Goal: Information Seeking & Learning: Find contact information

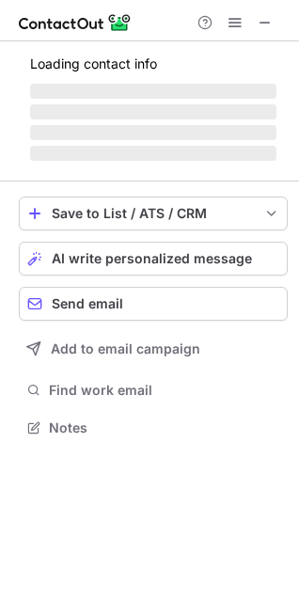
scroll to position [8, 8]
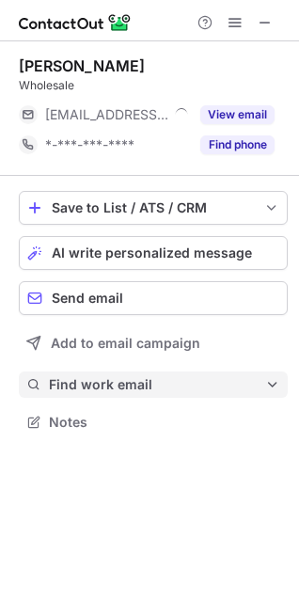
click at [122, 382] on span "Find work email" at bounding box center [157, 384] width 216 height 17
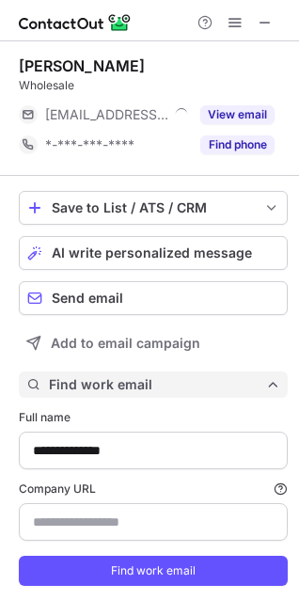
scroll to position [608, 286]
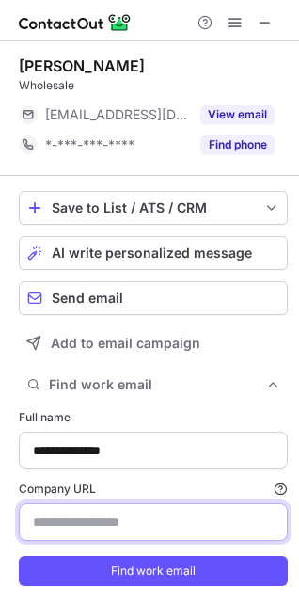
click at [140, 525] on input "Company URL Finding work email will consume 1 credit if a match is found." at bounding box center [153, 523] width 269 height 38
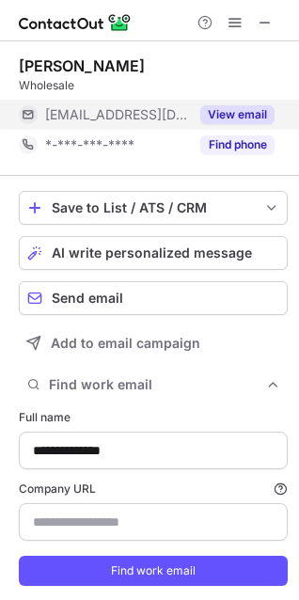
click at [240, 109] on button "View email" at bounding box center [237, 114] width 74 height 19
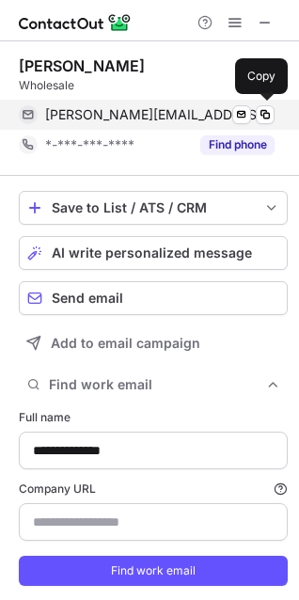
click at [92, 112] on span "rita@dargesta.lt" at bounding box center [160, 114] width 230 height 17
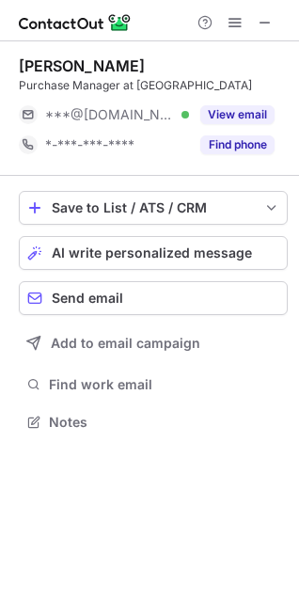
scroll to position [408, 299]
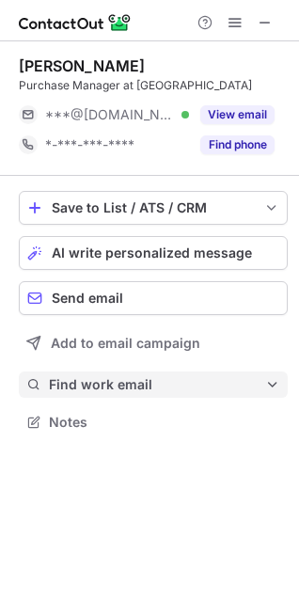
click at [75, 395] on button "Find work email" at bounding box center [153, 385] width 269 height 26
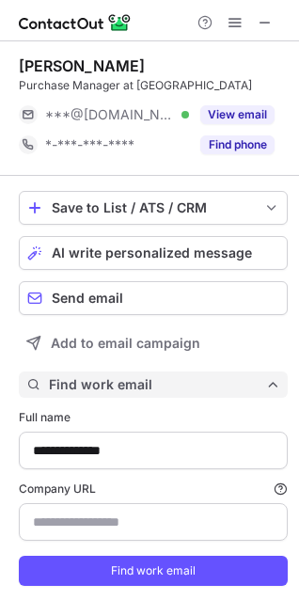
scroll to position [608, 286]
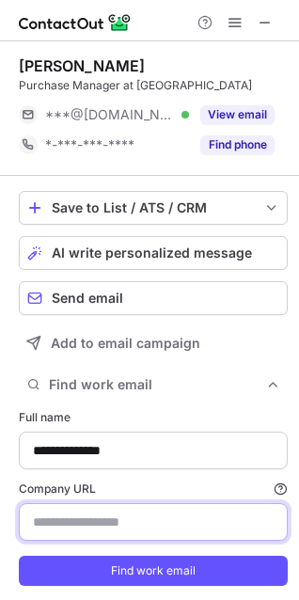
click at [106, 534] on input "Company URL Finding work email will consume 1 credit if a match is found." at bounding box center [153, 523] width 269 height 38
paste input "**********"
type input "**********"
paste input "**********"
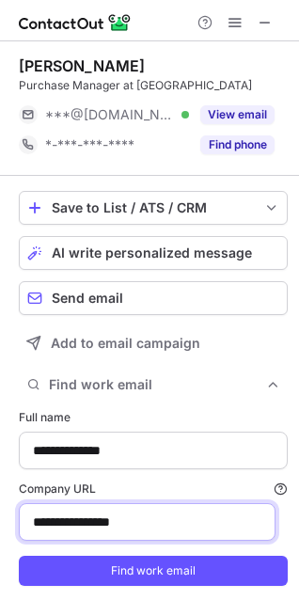
drag, startPoint x: 60, startPoint y: 519, endPoint x: -19, endPoint y: 509, distance: 79.6
click at [0, 509] on html "**********" at bounding box center [149, 300] width 299 height 600
type input "**********"
click at [19, 556] on button "Find work email" at bounding box center [153, 571] width 269 height 30
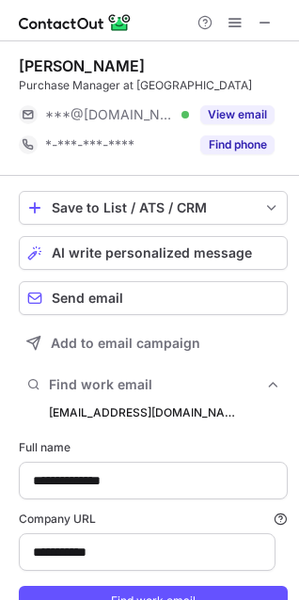
scroll to position [638, 286]
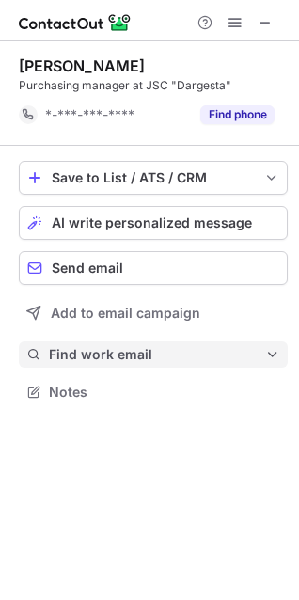
scroll to position [521, 299]
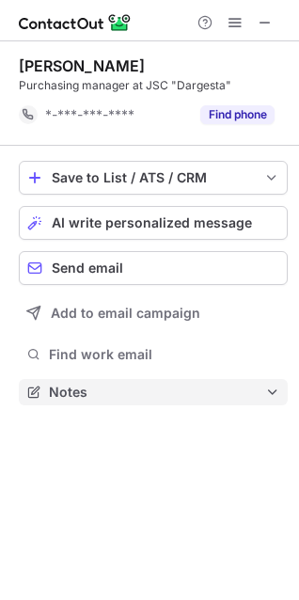
click at [180, 389] on span "Notes" at bounding box center [157, 392] width 216 height 17
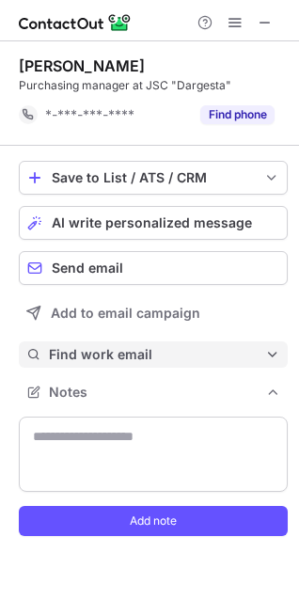
click at [144, 360] on span "Find work email" at bounding box center [157, 354] width 216 height 17
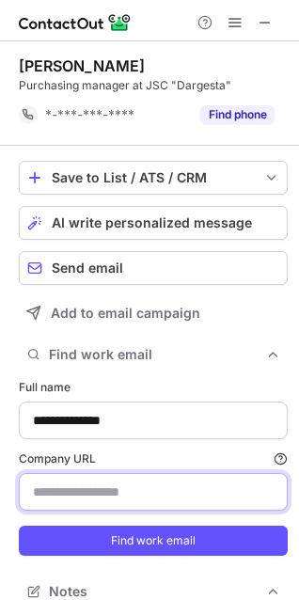
click at [155, 502] on input "Company URL Finding work email will consume 1 credit if a match is found." at bounding box center [153, 492] width 269 height 38
paste input "**********"
drag, startPoint x: 63, startPoint y: 491, endPoint x: -195, endPoint y: 520, distance: 259.5
click at [0, 520] on html "**********" at bounding box center [149, 300] width 299 height 600
type input "**********"
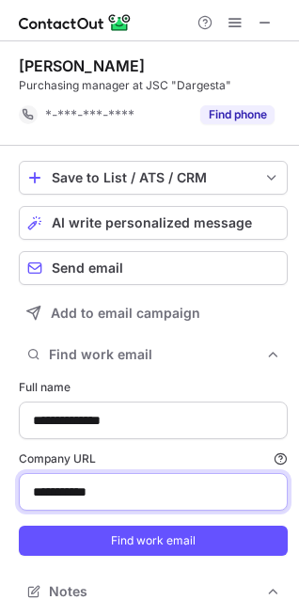
click at [19, 526] on button "Find work email" at bounding box center [153, 541] width 269 height 30
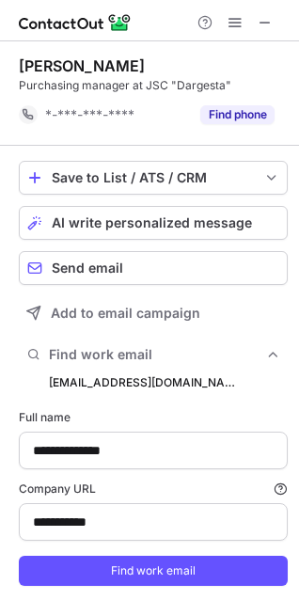
scroll to position [751, 286]
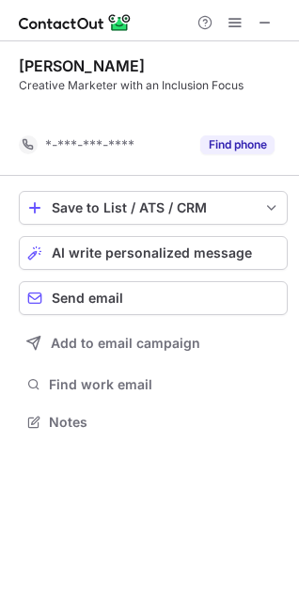
scroll to position [378, 299]
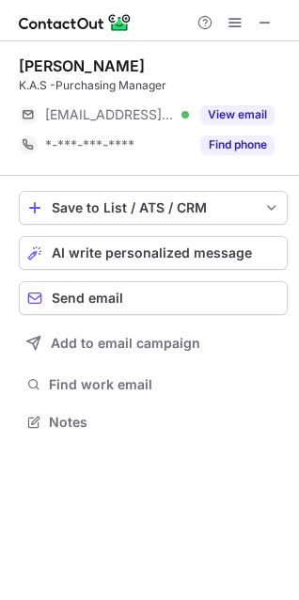
scroll to position [408, 299]
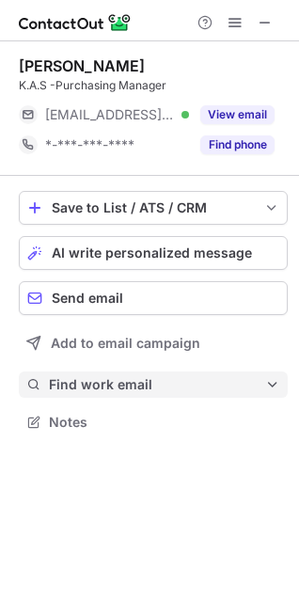
click at [135, 383] on span "Find work email" at bounding box center [157, 384] width 216 height 17
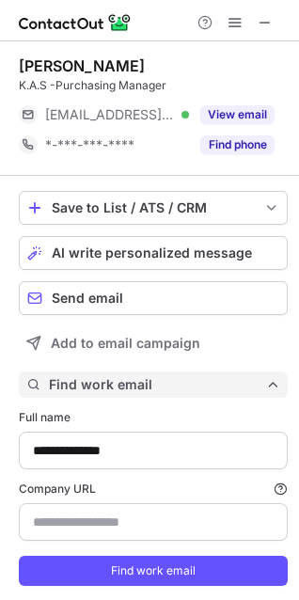
scroll to position [608, 286]
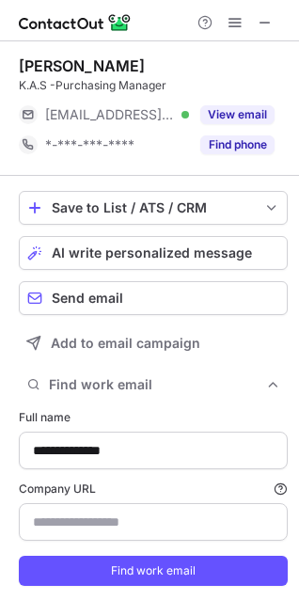
type input "**********"
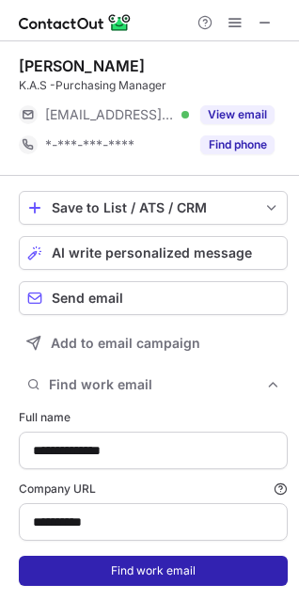
click at [117, 567] on button "Find work email" at bounding box center [153, 571] width 269 height 30
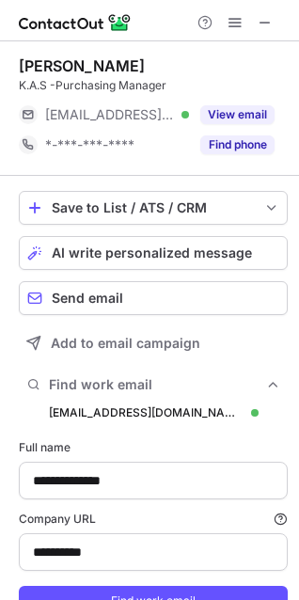
scroll to position [638, 286]
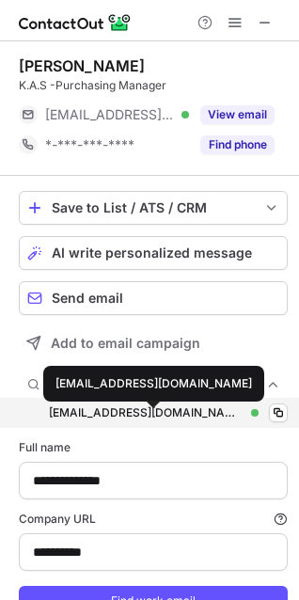
click at [132, 413] on div "emrekarakabak@kas.com.tr" at bounding box center [146, 413] width 195 height 17
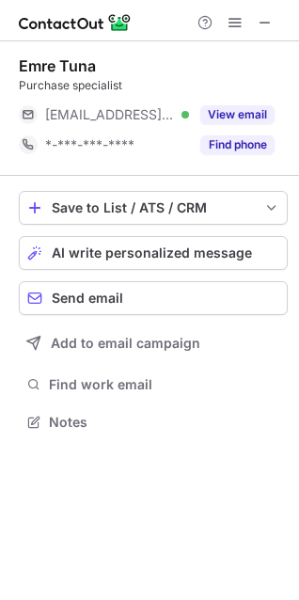
scroll to position [408, 299]
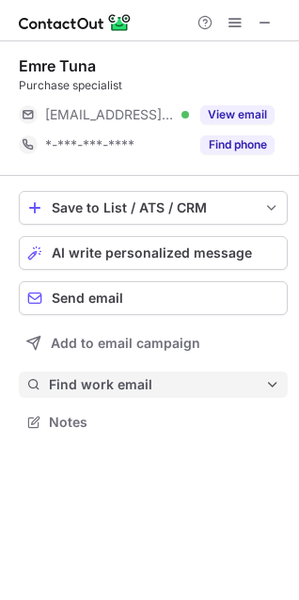
click at [143, 390] on span "Find work email" at bounding box center [157, 384] width 216 height 17
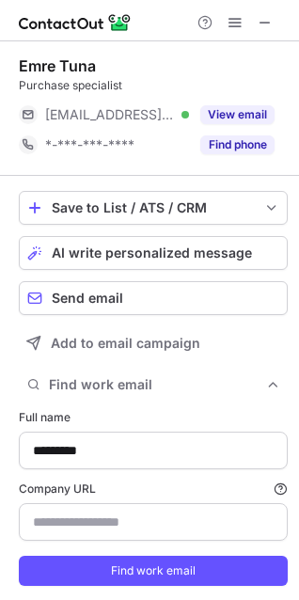
type input "**********"
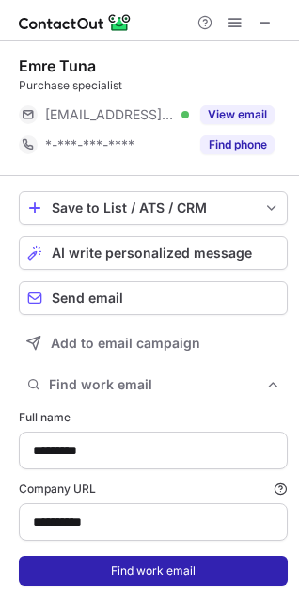
click at [151, 562] on button "Find work email" at bounding box center [153, 571] width 269 height 30
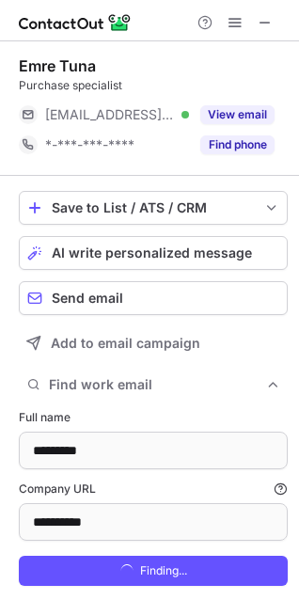
scroll to position [638, 286]
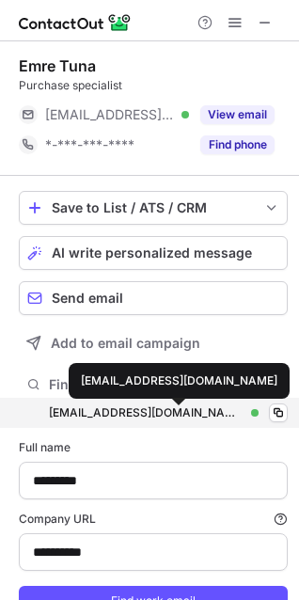
click at [130, 413] on div "etuna@kas.com.tr" at bounding box center [146, 413] width 195 height 17
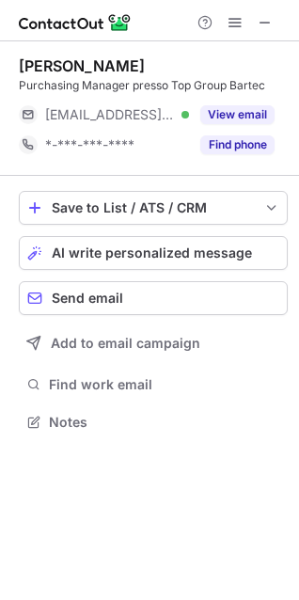
scroll to position [8, 8]
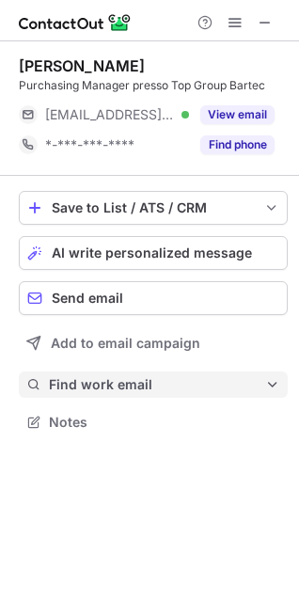
click at [142, 389] on span "Find work email" at bounding box center [157, 384] width 216 height 17
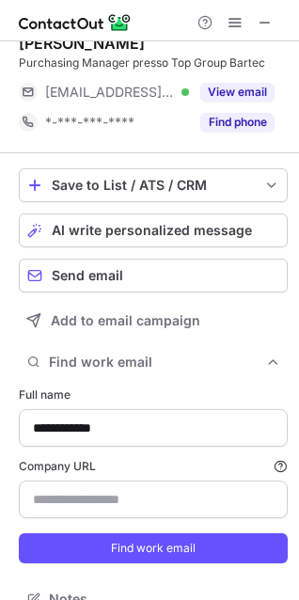
scroll to position [0, 0]
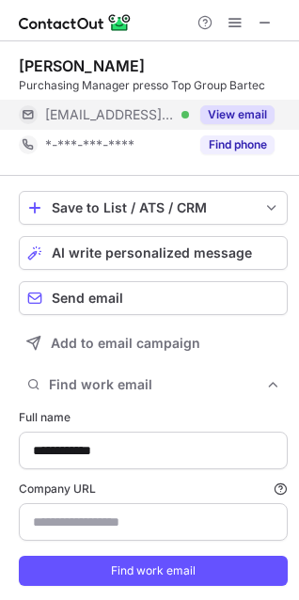
click at [235, 110] on button "View email" at bounding box center [237, 114] width 74 height 19
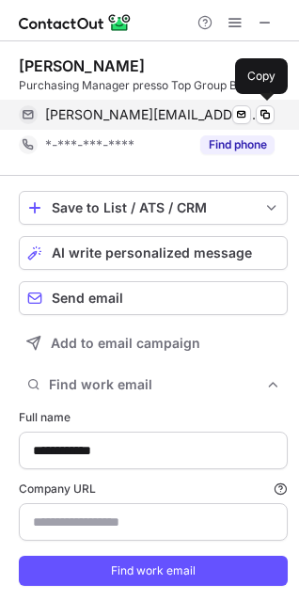
click at [117, 118] on span "m.franco@fenex.biz" at bounding box center [153, 114] width 216 height 17
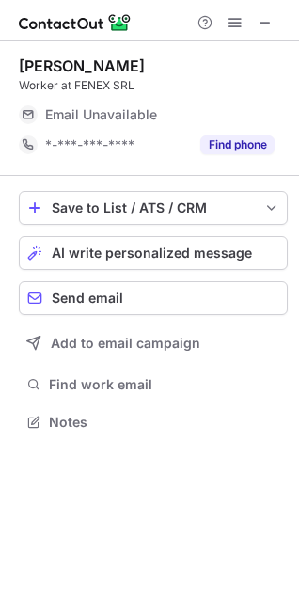
scroll to position [8, 8]
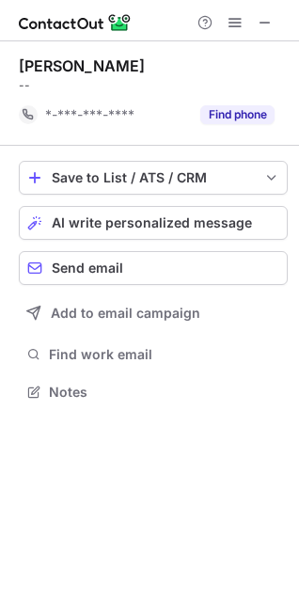
scroll to position [378, 299]
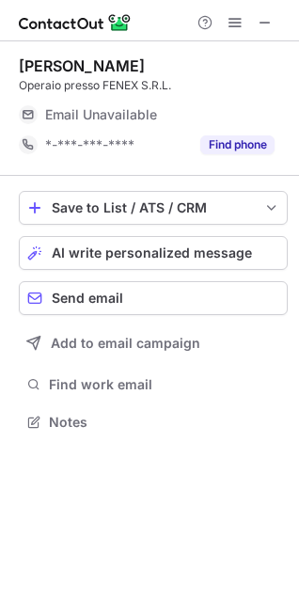
scroll to position [8, 8]
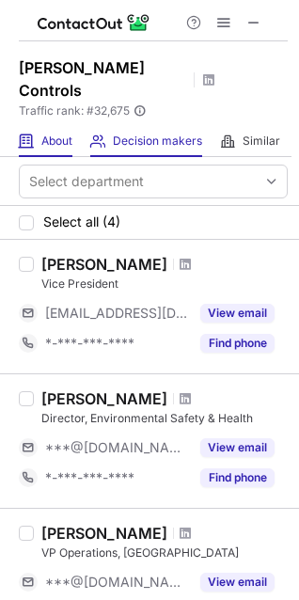
click at [51, 126] on div "About About Company" at bounding box center [46, 141] width 54 height 31
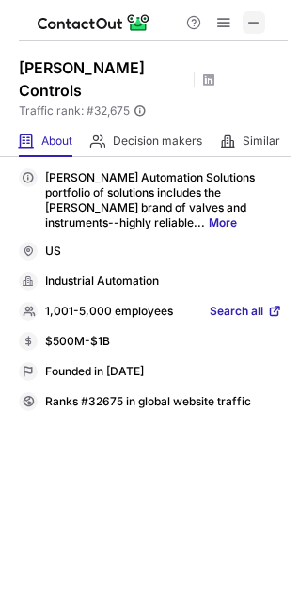
click at [252, 26] on span at bounding box center [254, 22] width 15 height 15
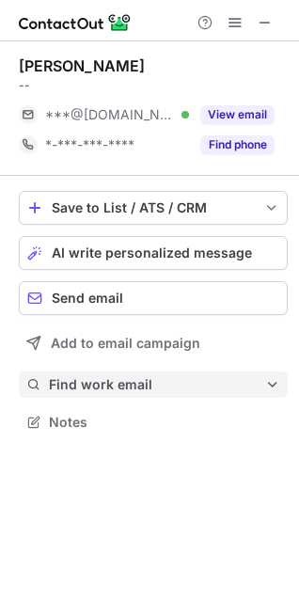
scroll to position [408, 299]
click at [120, 392] on span "Find work email" at bounding box center [157, 384] width 216 height 17
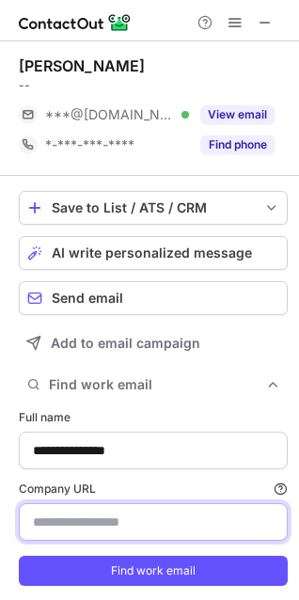
click at [101, 526] on input "Company URL Finding work email will consume 1 credit if a match is found." at bounding box center [153, 523] width 269 height 38
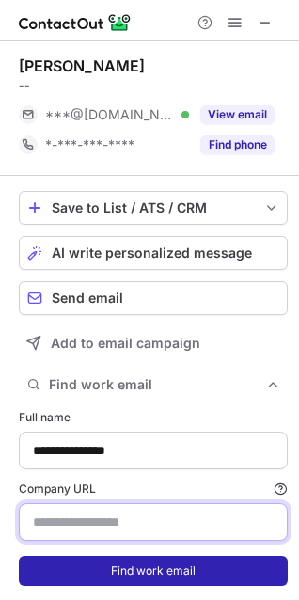
paste input "**********"
type input "**********"
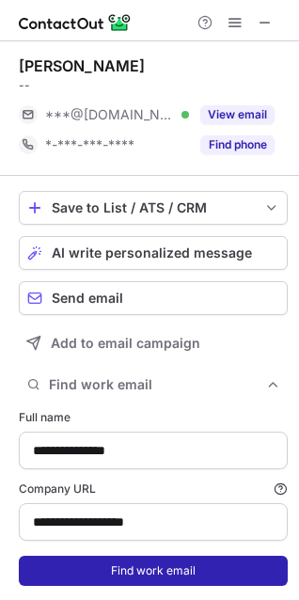
click at [104, 584] on button "Find work email" at bounding box center [153, 571] width 269 height 30
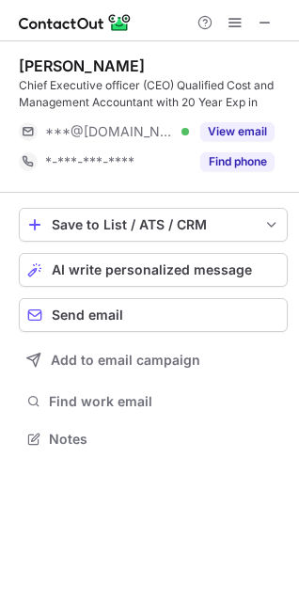
scroll to position [425, 299]
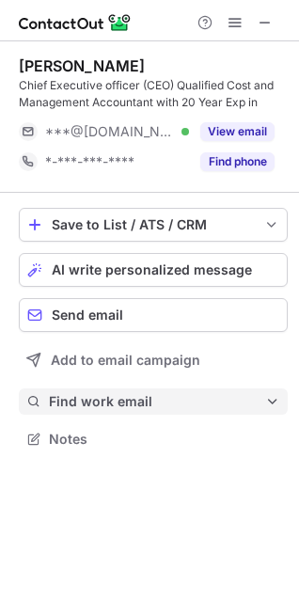
click at [111, 396] on span "Find work email" at bounding box center [157, 401] width 216 height 17
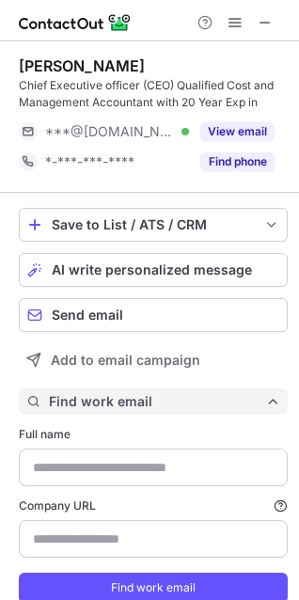
type input "**********"
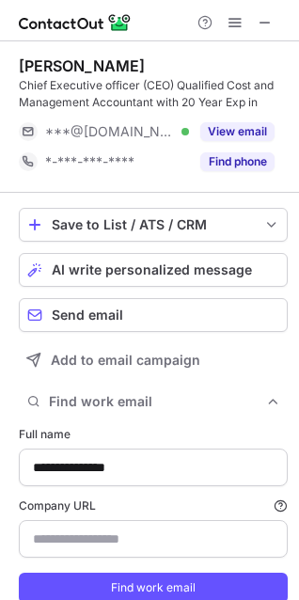
type input "**********"
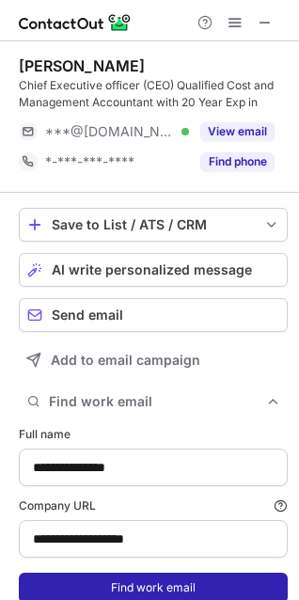
click at [135, 582] on button "Find work email" at bounding box center [153, 588] width 269 height 30
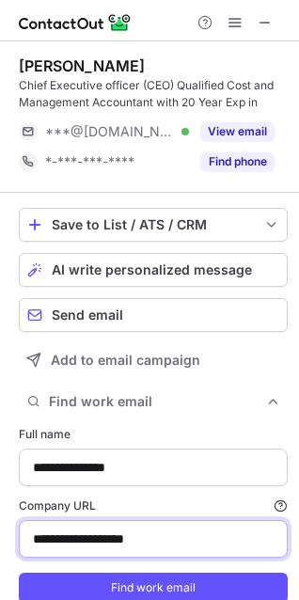
drag, startPoint x: 179, startPoint y: 545, endPoint x: -68, endPoint y: 557, distance: 246.9
click at [0, 557] on html "**********" at bounding box center [149, 300] width 299 height 600
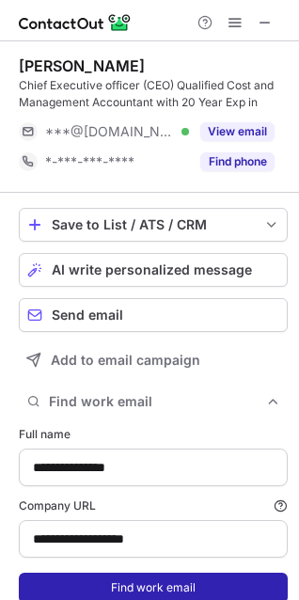
click at [32, 590] on button "Find work email" at bounding box center [153, 588] width 269 height 30
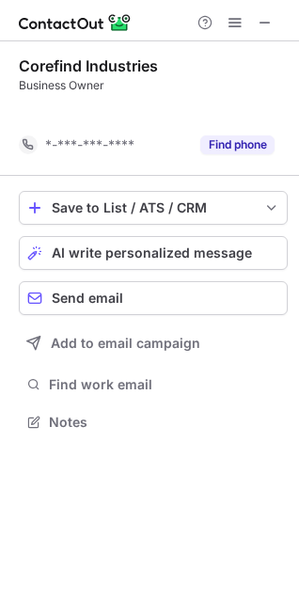
scroll to position [378, 299]
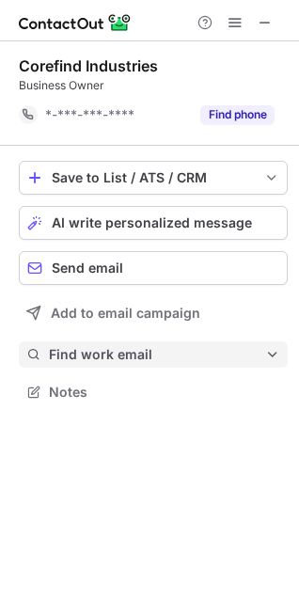
click at [52, 353] on span "Find work email" at bounding box center [157, 354] width 216 height 17
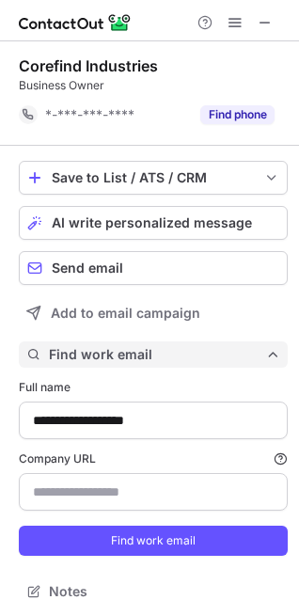
scroll to position [578, 286]
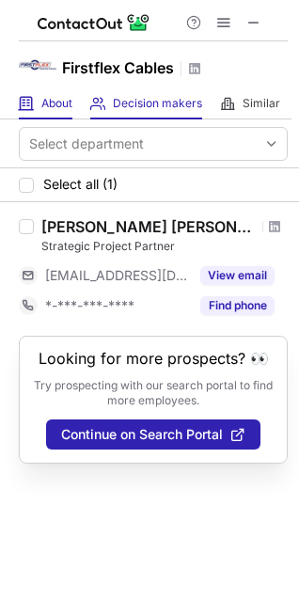
click at [36, 103] on div "About About Company" at bounding box center [46, 103] width 54 height 31
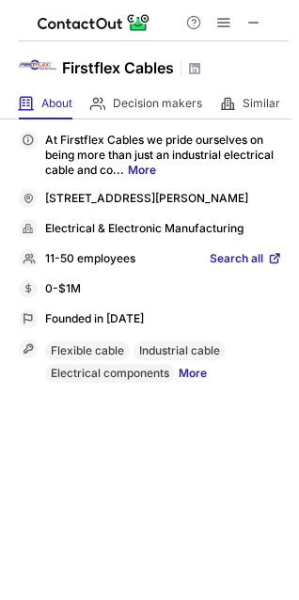
click at [257, 268] on span "Search all" at bounding box center [237, 259] width 54 height 17
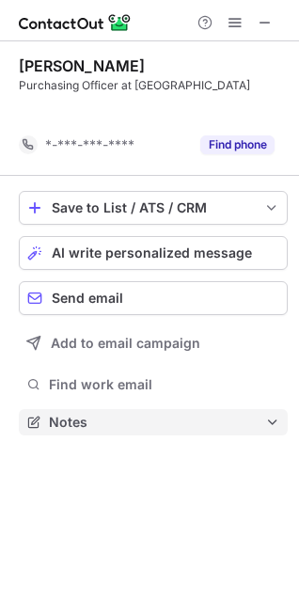
scroll to position [378, 299]
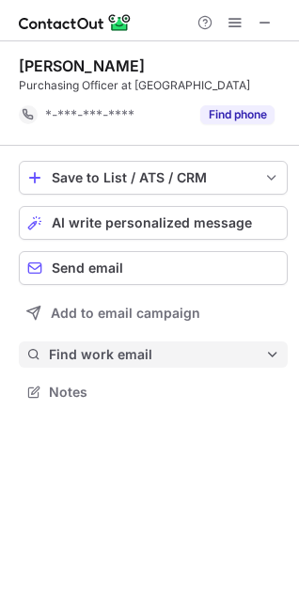
click at [99, 349] on span "Find work email" at bounding box center [157, 354] width 216 height 17
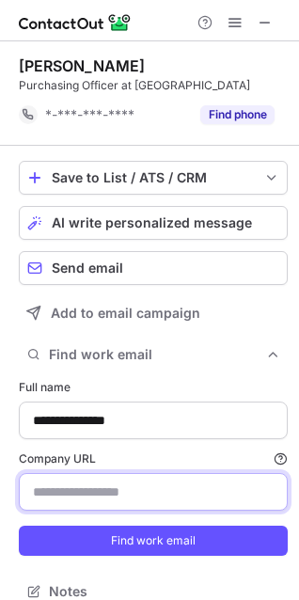
click at [119, 493] on input "Company URL Finding work email will consume 1 credit if a match is found." at bounding box center [153, 492] width 269 height 38
paste input "**********"
drag, startPoint x: 75, startPoint y: 491, endPoint x: -173, endPoint y: 508, distance: 249.1
click at [0, 508] on html "**********" at bounding box center [149, 300] width 299 height 600
type input "**********"
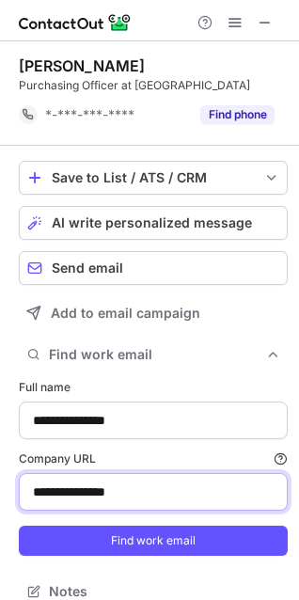
click at [19, 526] on button "Find work email" at bounding box center [153, 541] width 269 height 30
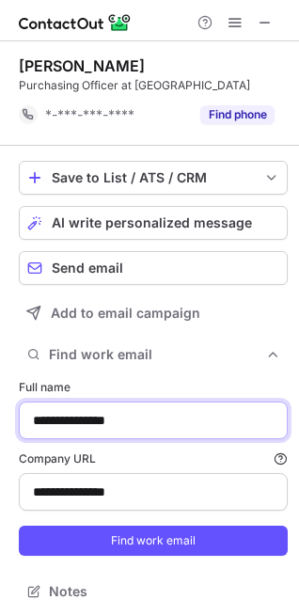
drag, startPoint x: 73, startPoint y: 423, endPoint x: 8, endPoint y: 425, distance: 65.0
click at [8, 425] on div "**********" at bounding box center [149, 330] width 299 height 579
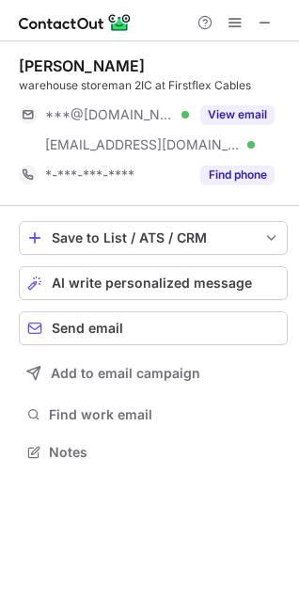
scroll to position [439, 299]
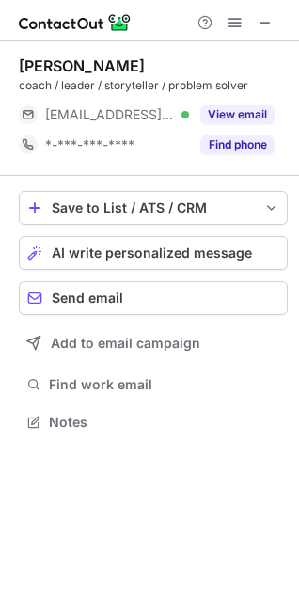
scroll to position [408, 299]
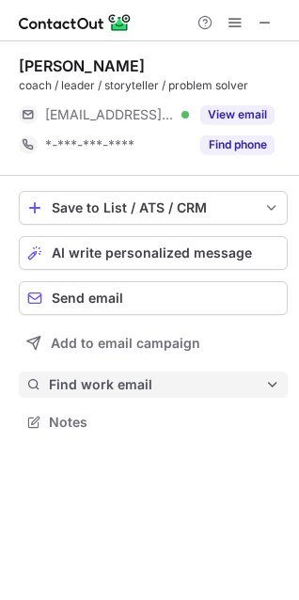
click at [110, 382] on span "Find work email" at bounding box center [157, 384] width 216 height 17
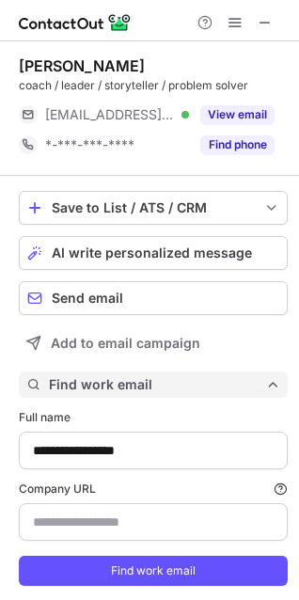
scroll to position [608, 286]
type input "**********"
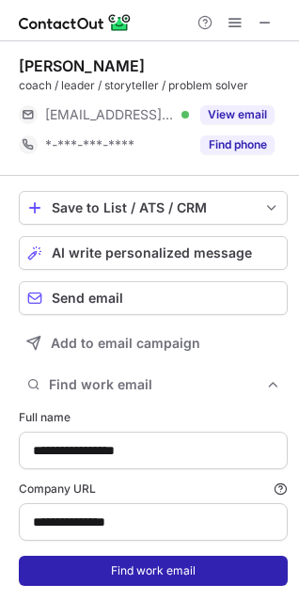
click at [119, 572] on button "Find work email" at bounding box center [153, 571] width 269 height 30
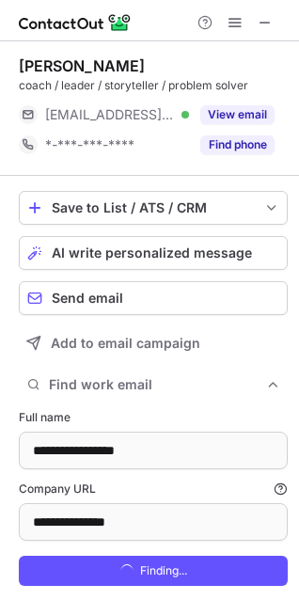
scroll to position [638, 286]
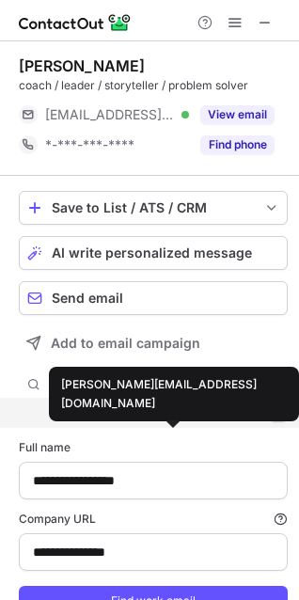
click at [117, 416] on div "[PERSON_NAME][EMAIL_ADDRESS][DOMAIN_NAME]" at bounding box center [146, 413] width 195 height 17
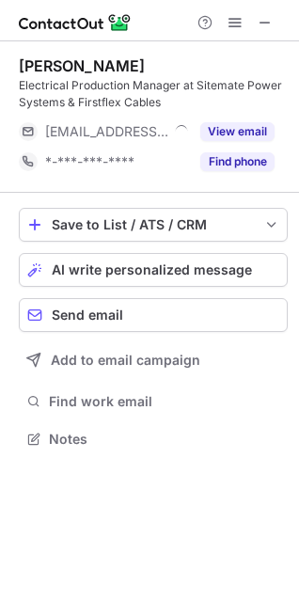
scroll to position [425, 299]
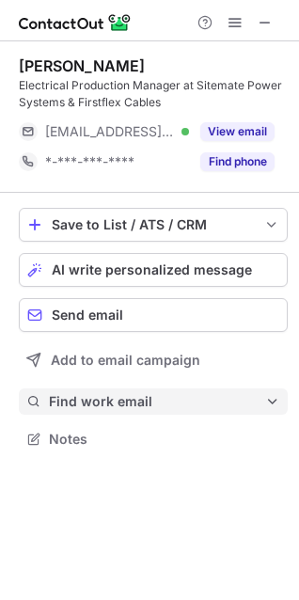
click at [72, 397] on span "Find work email" at bounding box center [157, 401] width 216 height 17
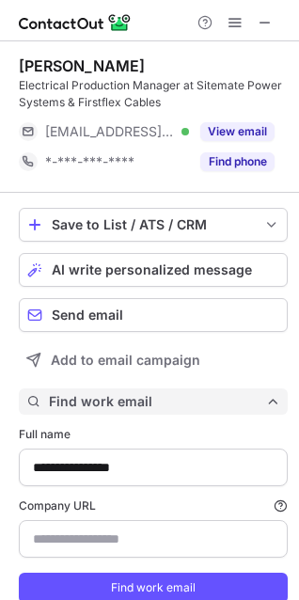
scroll to position [625, 286]
type input "**********"
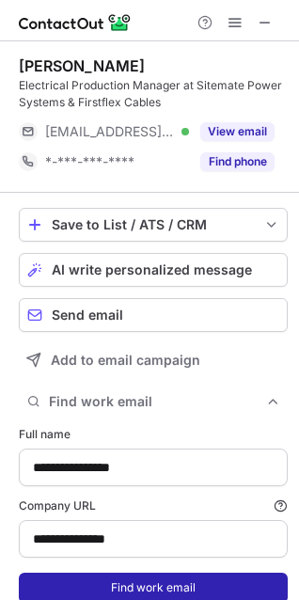
click at [117, 574] on button "Find work email" at bounding box center [153, 588] width 269 height 30
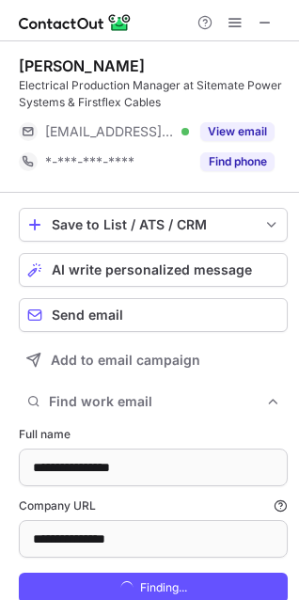
scroll to position [655, 286]
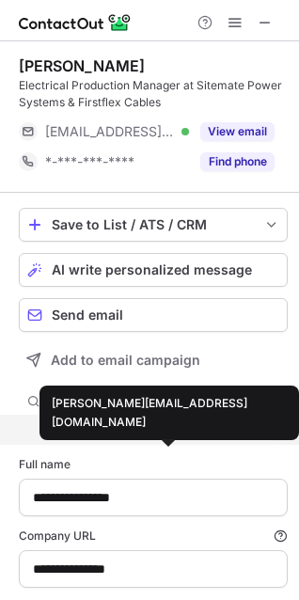
click at [113, 434] on div "richard@firstflex.co.nz" at bounding box center [146, 430] width 195 height 17
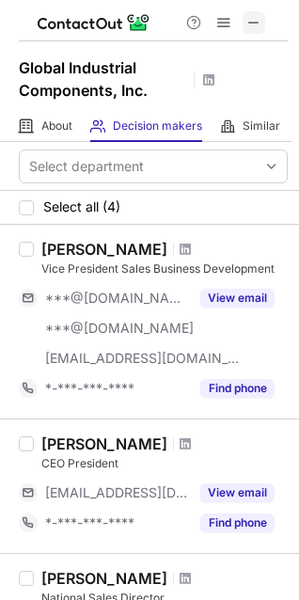
click at [252, 22] on span at bounding box center [254, 22] width 15 height 15
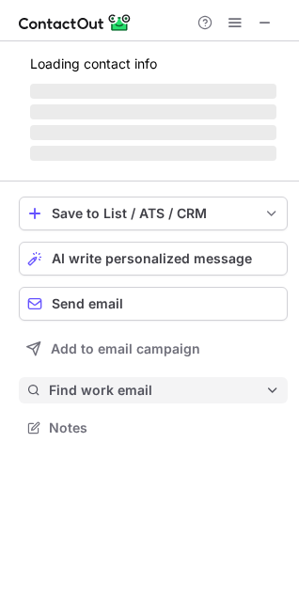
scroll to position [456, 299]
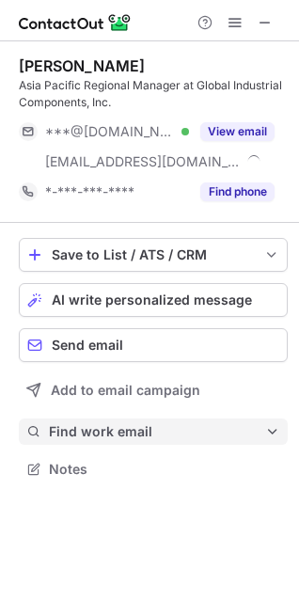
click at [98, 429] on span "Find work email" at bounding box center [157, 432] width 216 height 17
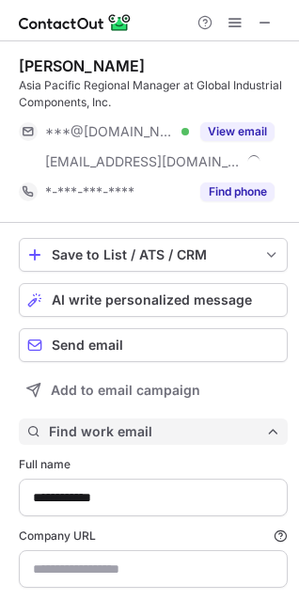
type input "**********"
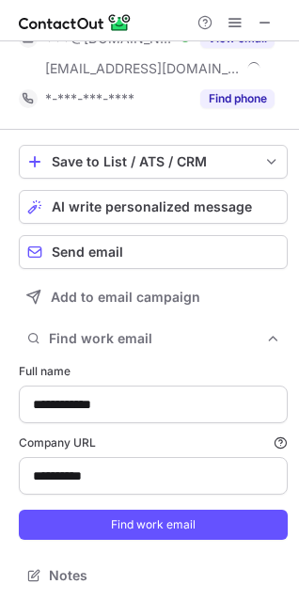
scroll to position [96, 0]
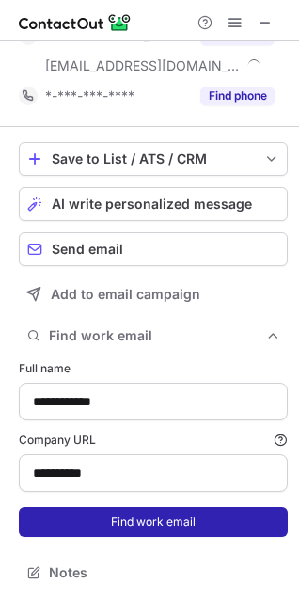
click at [117, 521] on button "Find work email" at bounding box center [153, 522] width 269 height 30
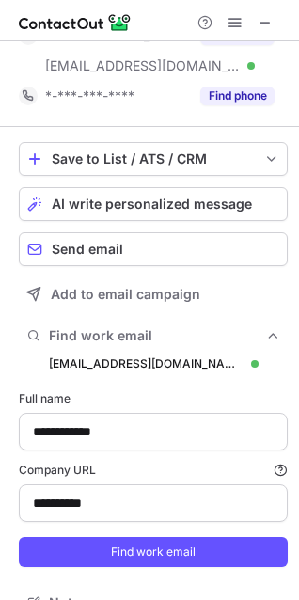
scroll to position [685, 286]
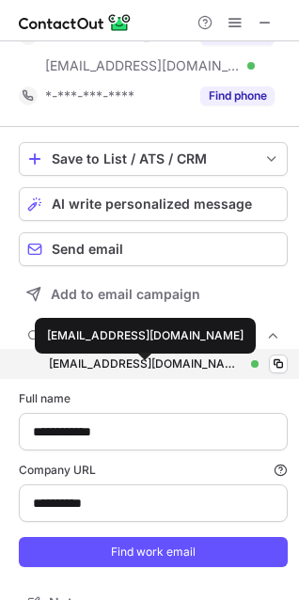
click at [102, 367] on div "cwang@gic-co.com" at bounding box center [146, 364] width 195 height 17
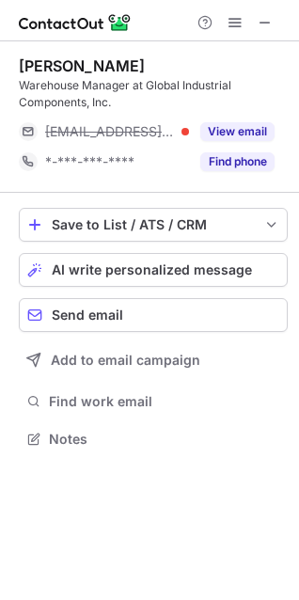
scroll to position [425, 299]
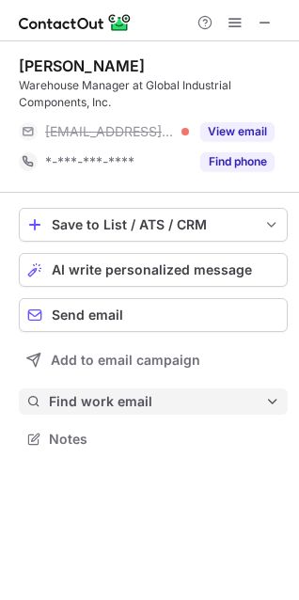
click at [122, 405] on span "Find work email" at bounding box center [157, 401] width 216 height 17
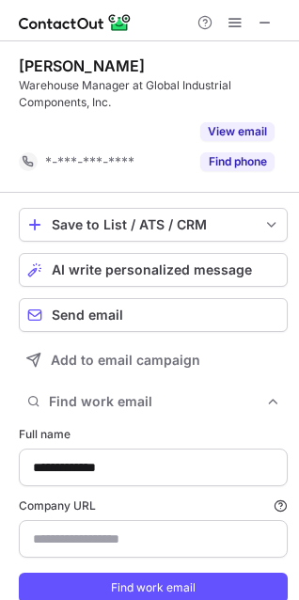
scroll to position [595, 286]
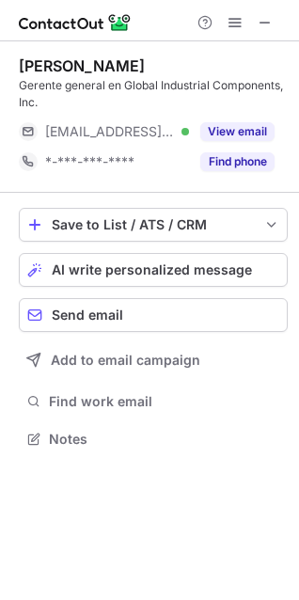
scroll to position [425, 299]
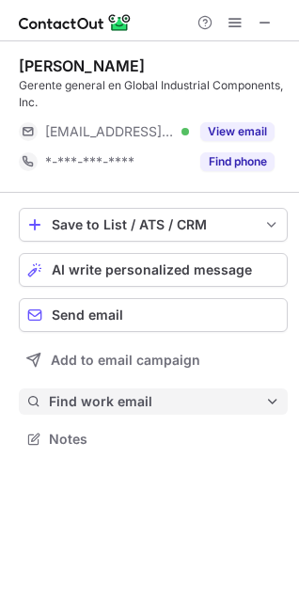
click at [120, 404] on span "Find work email" at bounding box center [157, 401] width 216 height 17
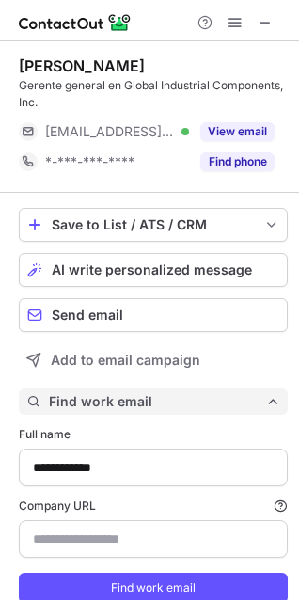
scroll to position [625, 286]
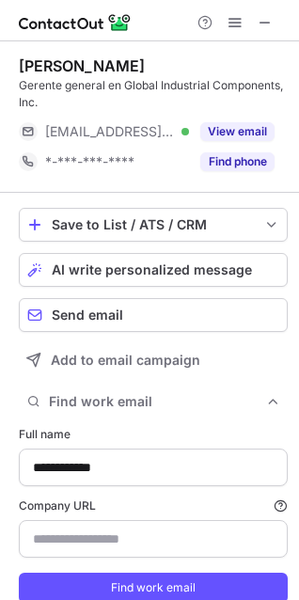
type input "**********"
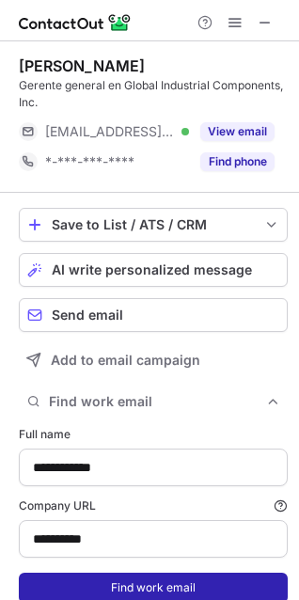
click at [99, 600] on button "Find work email" at bounding box center [153, 588] width 269 height 30
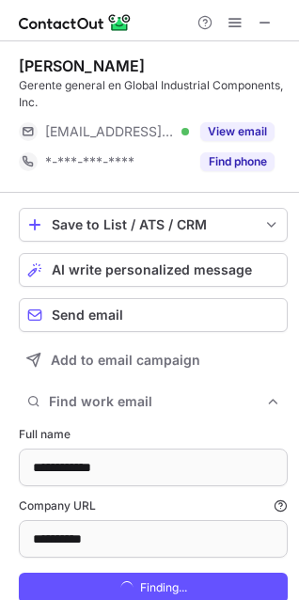
scroll to position [655, 286]
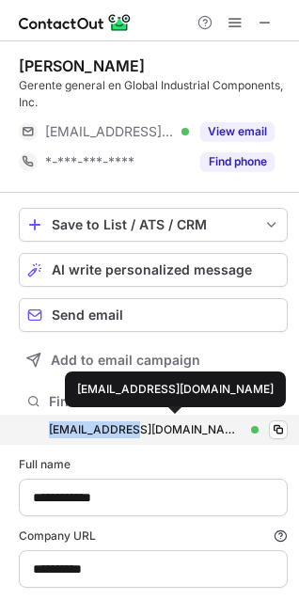
click at [132, 421] on div "[EMAIL_ADDRESS][DOMAIN_NAME] [EMAIL_ADDRESS][DOMAIN_NAME] Verified Copy" at bounding box center [153, 430] width 269 height 30
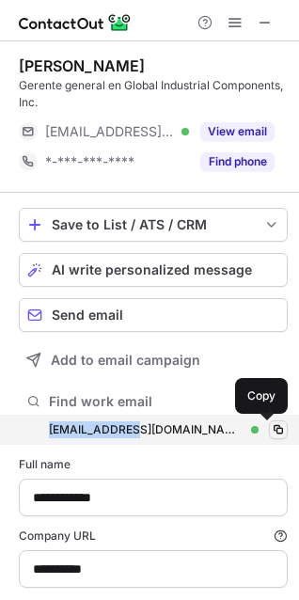
click at [270, 421] on button at bounding box center [278, 430] width 19 height 19
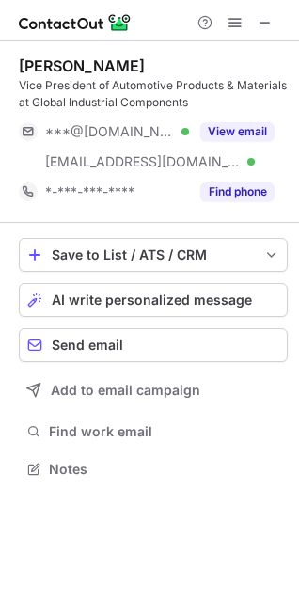
scroll to position [456, 299]
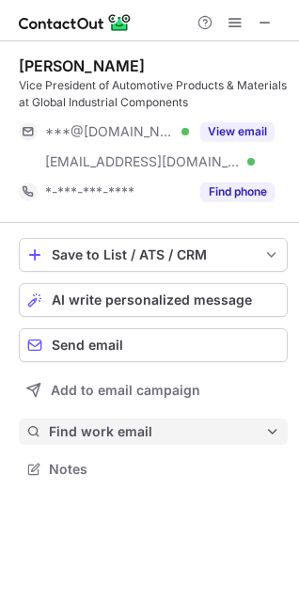
click at [109, 439] on span "Find work email" at bounding box center [157, 432] width 216 height 17
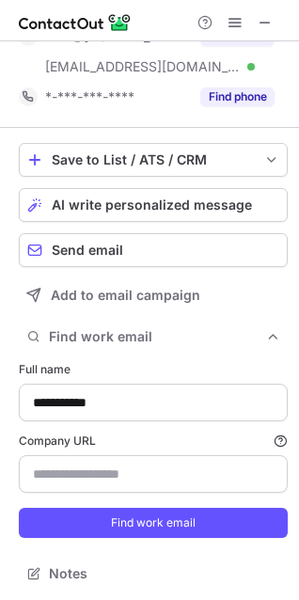
scroll to position [96, 0]
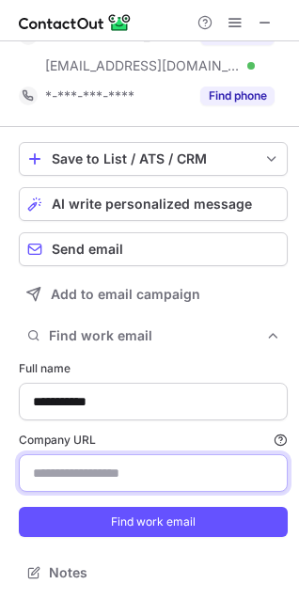
click at [102, 482] on input "Company URL Finding work email will consume 1 credit if a match is found." at bounding box center [153, 474] width 269 height 38
paste input "**********"
drag, startPoint x: 75, startPoint y: 475, endPoint x: -88, endPoint y: 460, distance: 163.5
click at [0, 460] on html "**********" at bounding box center [149, 300] width 299 height 600
type input "**********"
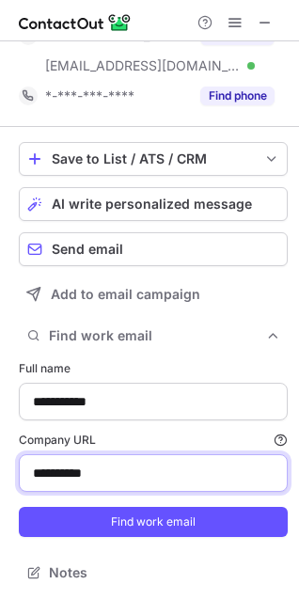
click at [19, 507] on button "Find work email" at bounding box center [153, 522] width 269 height 30
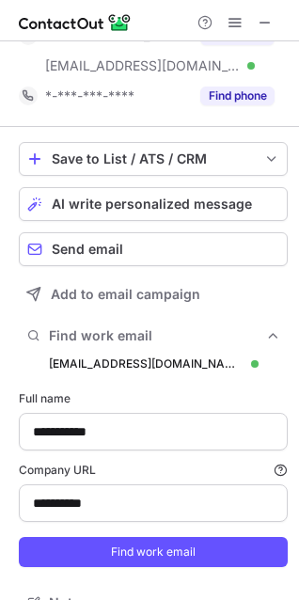
scroll to position [685, 286]
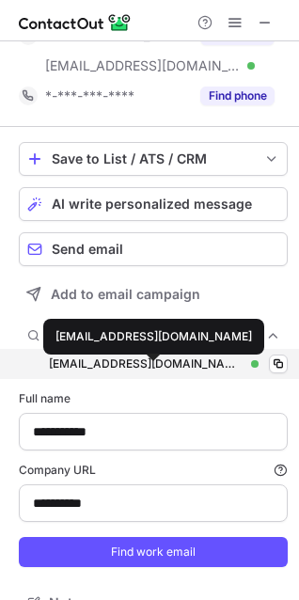
click at [112, 368] on div "dvance@gic-co.com" at bounding box center [146, 364] width 195 height 17
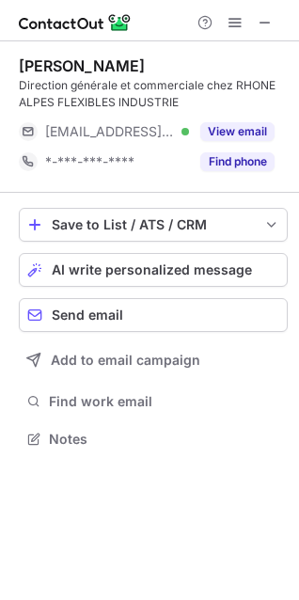
scroll to position [425, 299]
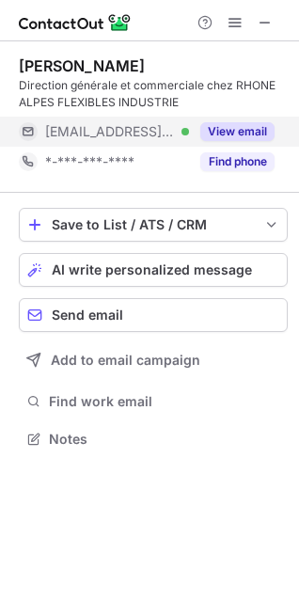
click at [242, 126] on button "View email" at bounding box center [237, 131] width 74 height 19
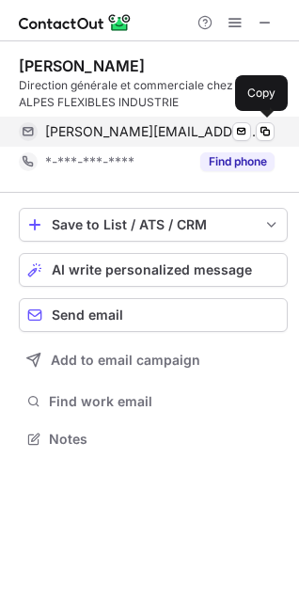
click at [137, 128] on span "[PERSON_NAME][EMAIL_ADDRESS][PERSON_NAME][DOMAIN_NAME]" at bounding box center [153, 131] width 216 height 17
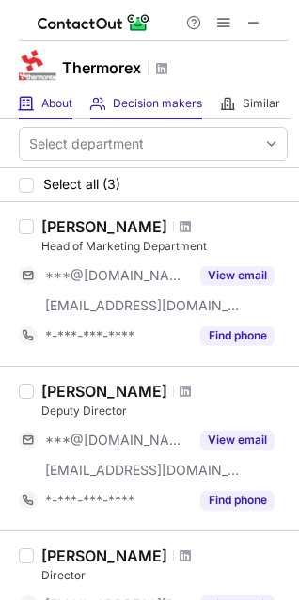
click at [36, 104] on div "About About Company" at bounding box center [46, 103] width 54 height 31
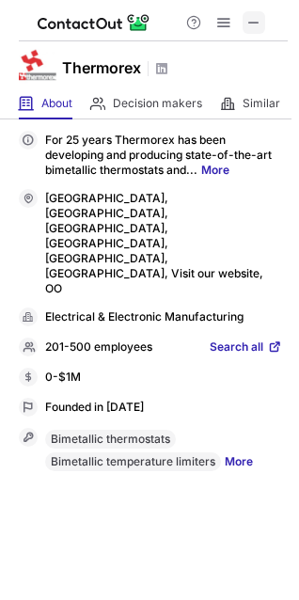
click at [265, 31] on div at bounding box center [224, 22] width 90 height 23
click at [257, 25] on span at bounding box center [254, 22] width 15 height 15
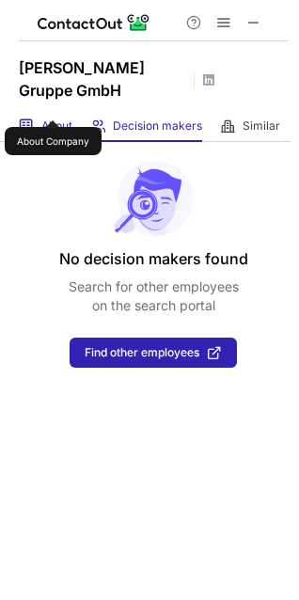
click at [54, 119] on span "About" at bounding box center [56, 126] width 31 height 15
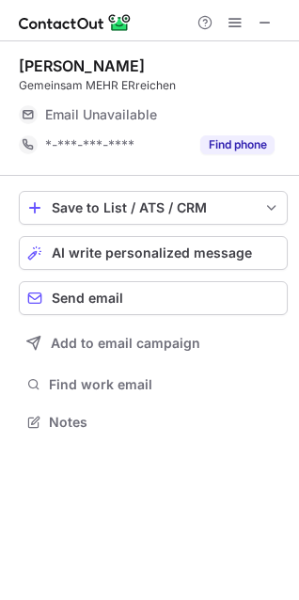
scroll to position [408, 299]
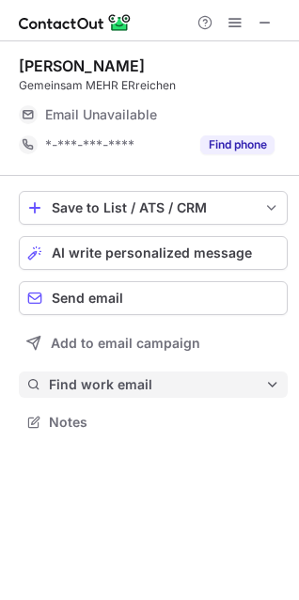
click at [139, 390] on span "Find work email" at bounding box center [157, 384] width 216 height 17
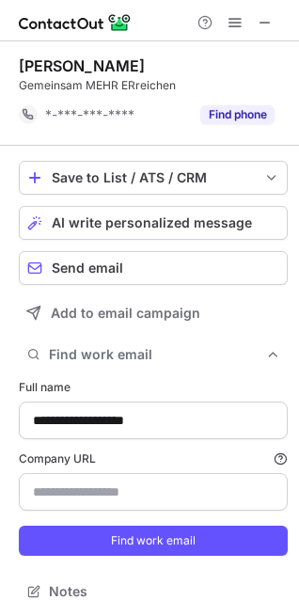
scroll to position [578, 286]
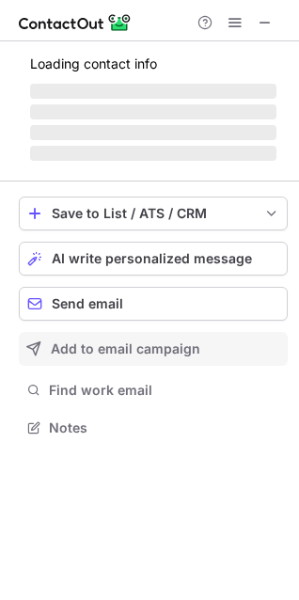
scroll to position [408, 299]
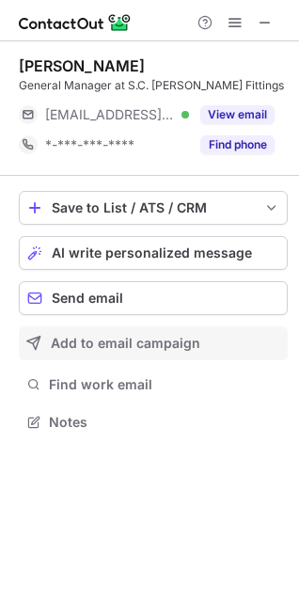
drag, startPoint x: 100, startPoint y: 344, endPoint x: 110, endPoint y: 381, distance: 38.1
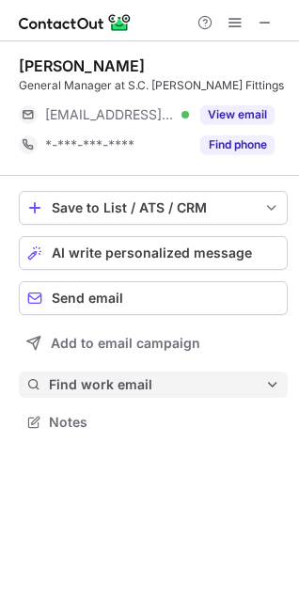
click at [110, 381] on span "Find work email" at bounding box center [157, 384] width 216 height 17
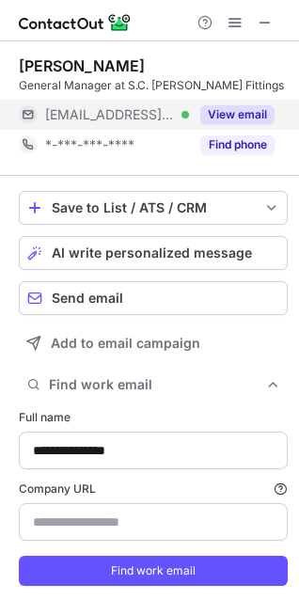
click at [225, 115] on button "View email" at bounding box center [237, 114] width 74 height 19
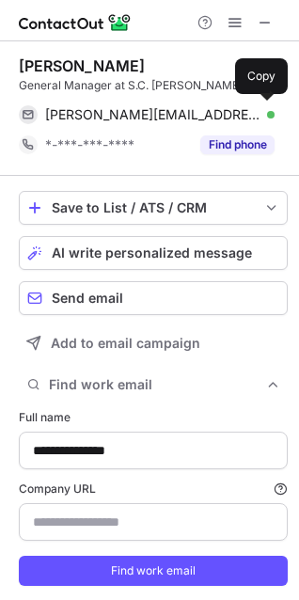
click at [122, 114] on span "[PERSON_NAME][EMAIL_ADDRESS][PERSON_NAME][DOMAIN_NAME]" at bounding box center [153, 114] width 216 height 17
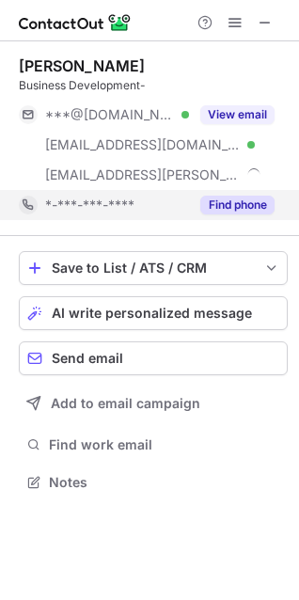
scroll to position [469, 299]
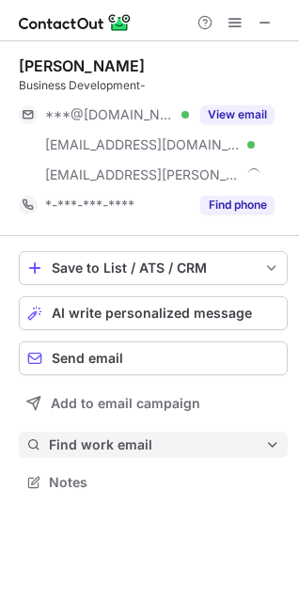
click at [132, 441] on span "Find work email" at bounding box center [157, 445] width 216 height 17
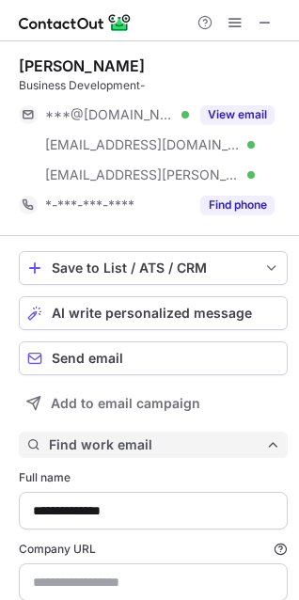
type input "**********"
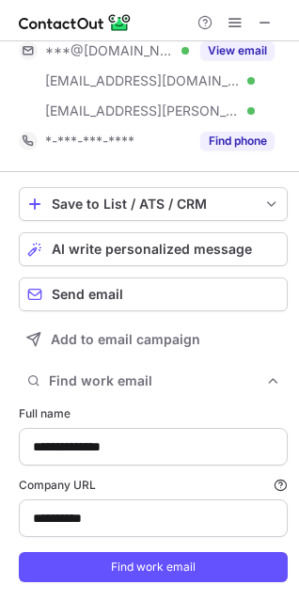
scroll to position [109, 0]
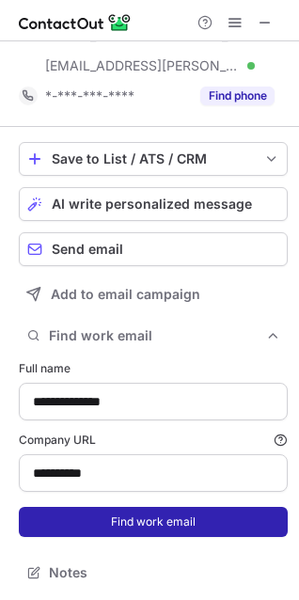
click at [117, 507] on button "Find work email" at bounding box center [153, 522] width 269 height 30
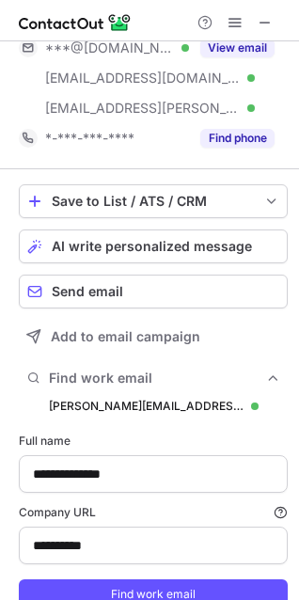
scroll to position [139, 0]
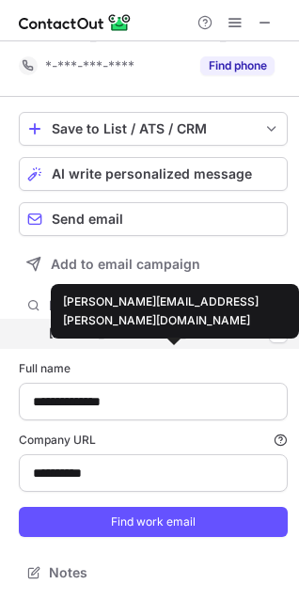
click at [128, 334] on div "[PERSON_NAME][EMAIL_ADDRESS][PERSON_NAME][DOMAIN_NAME]" at bounding box center [146, 334] width 195 height 17
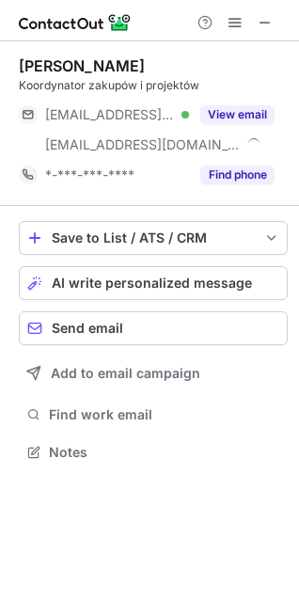
scroll to position [439, 299]
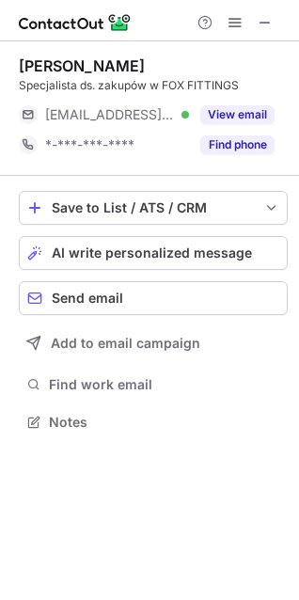
scroll to position [408, 299]
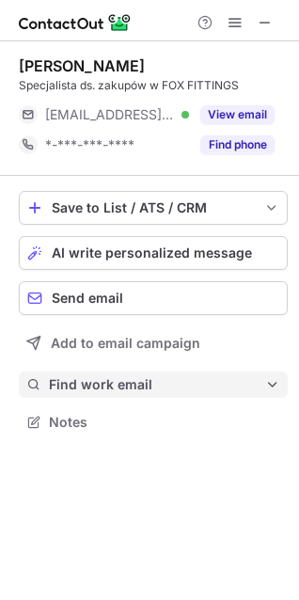
click at [86, 376] on span "Find work email" at bounding box center [157, 384] width 216 height 17
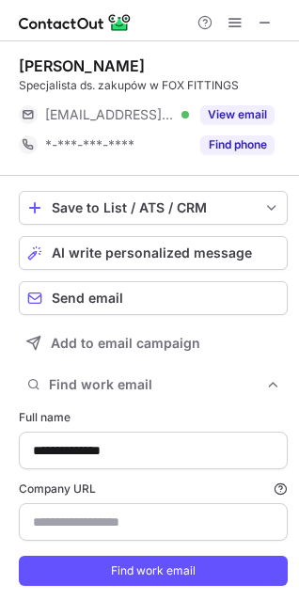
type input "**********"
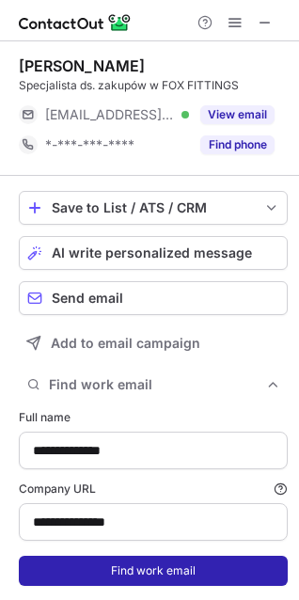
click at [99, 558] on button "Find work email" at bounding box center [153, 571] width 269 height 30
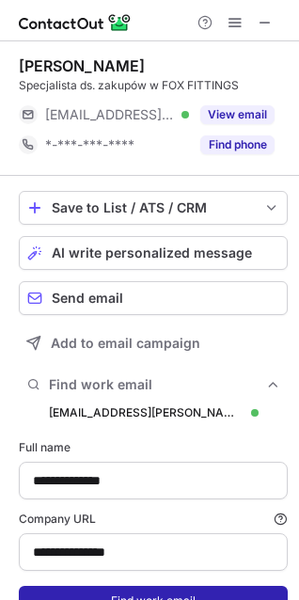
scroll to position [638, 286]
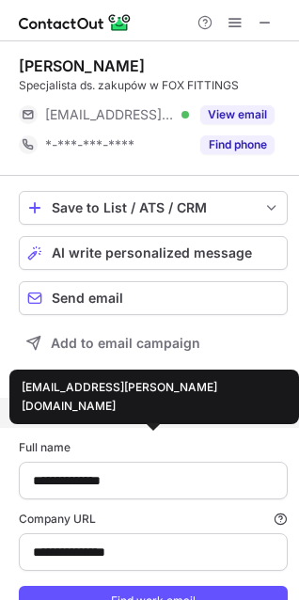
click at [109, 419] on div "[EMAIL_ADDRESS][PERSON_NAME][DOMAIN_NAME]" at bounding box center [146, 413] width 195 height 17
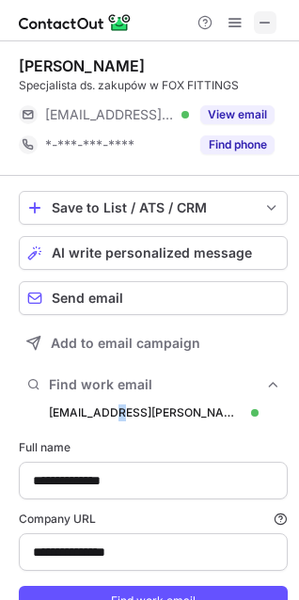
click at [266, 28] on span at bounding box center [265, 22] width 15 height 15
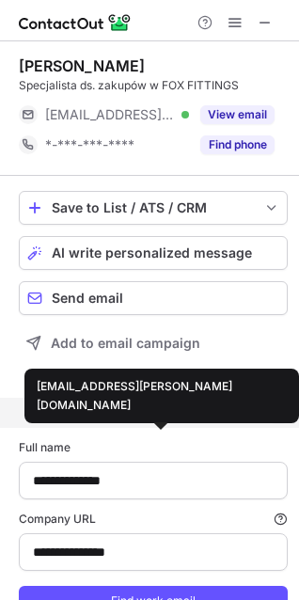
click at [124, 416] on div "[EMAIL_ADDRESS][PERSON_NAME][DOMAIN_NAME]" at bounding box center [146, 413] width 195 height 17
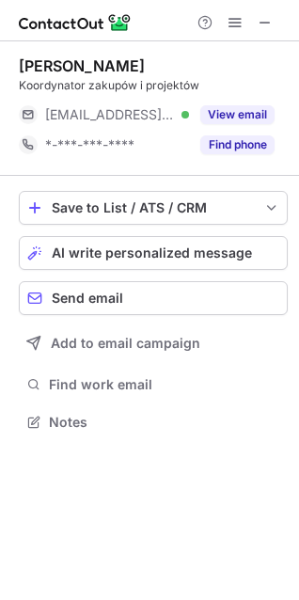
scroll to position [408, 299]
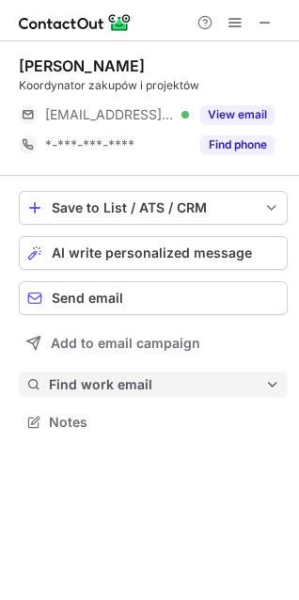
click at [71, 380] on span "Find work email" at bounding box center [157, 384] width 216 height 17
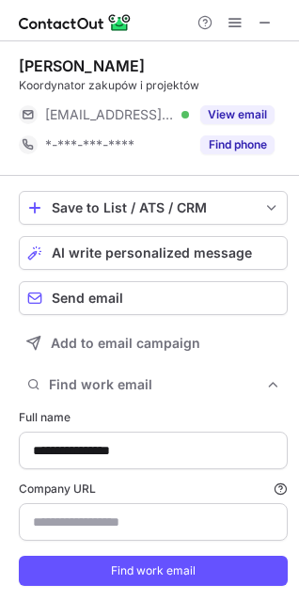
type input "**********"
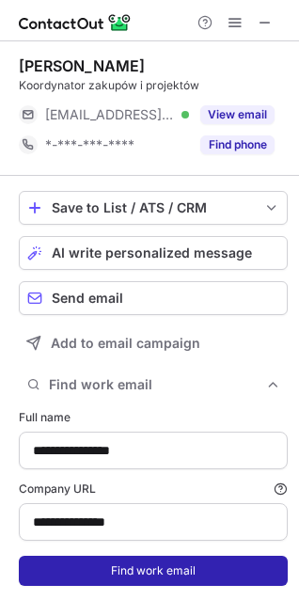
click at [83, 568] on button "Find work email" at bounding box center [153, 571] width 269 height 30
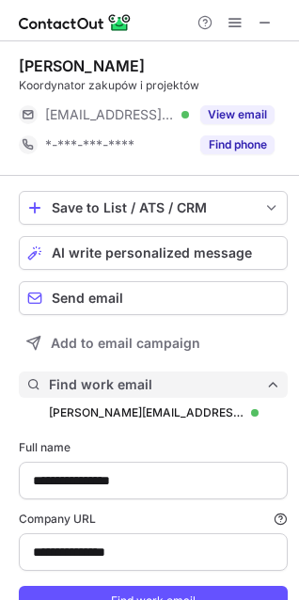
scroll to position [638, 286]
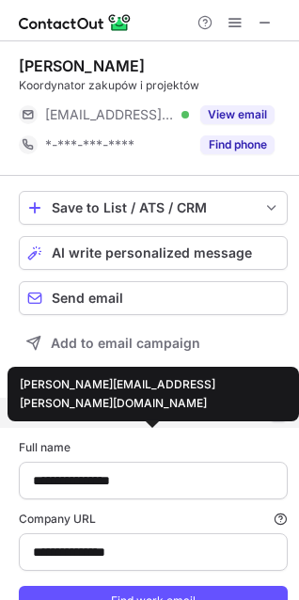
click at [110, 416] on div "zbigniew.klimiuk@foxfittings.com" at bounding box center [146, 413] width 195 height 17
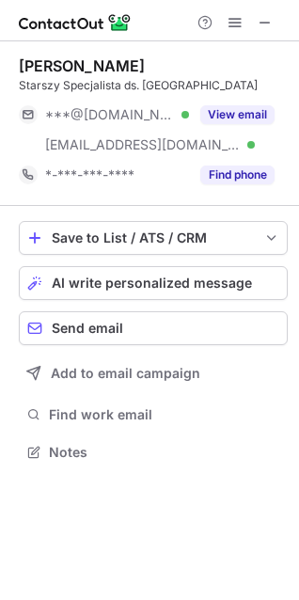
scroll to position [439, 299]
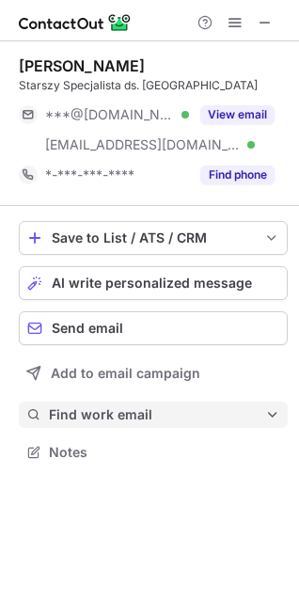
click at [111, 418] on span "Find work email" at bounding box center [157, 415] width 216 height 17
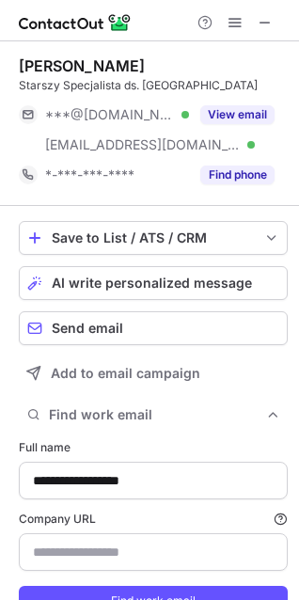
type input "**********"
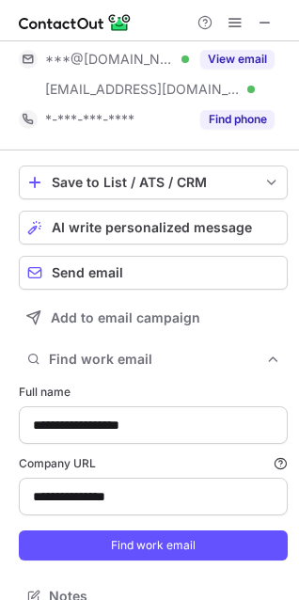
scroll to position [79, 0]
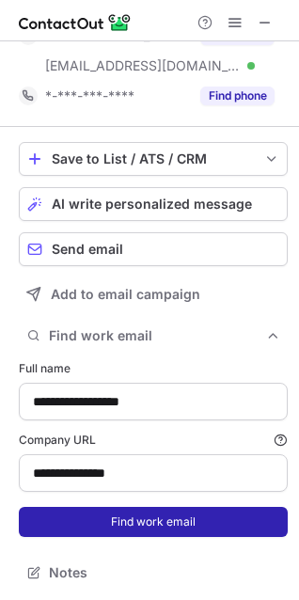
click at [100, 528] on button "Find work email" at bounding box center [153, 522] width 269 height 30
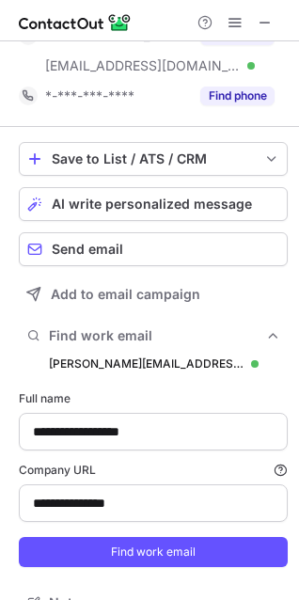
scroll to position [668, 286]
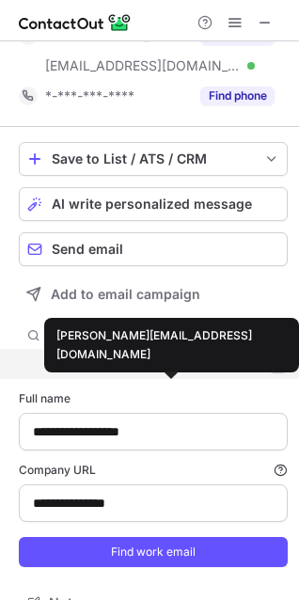
click at [154, 364] on div "agnieszka.kurzydlo@foxfittings.com" at bounding box center [146, 364] width 195 height 17
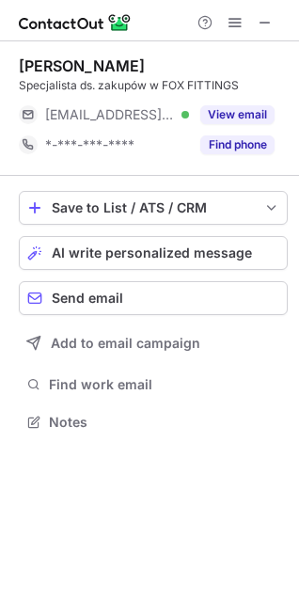
scroll to position [408, 299]
